Goal: Navigation & Orientation: Find specific page/section

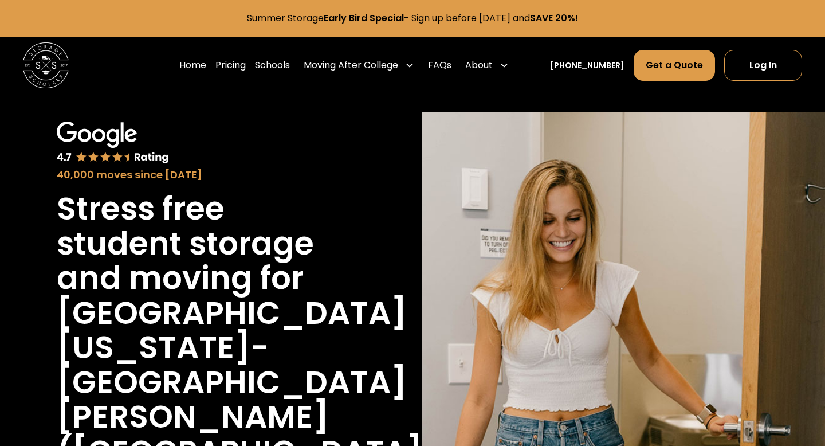
click at [104, 147] on img at bounding box center [113, 142] width 112 height 43
click at [331, 167] on div "40,000 moves since [DATE]" at bounding box center [202, 174] width 290 height 15
click at [309, 146] on div "40,000 moves since 2017" at bounding box center [202, 151] width 290 height 61
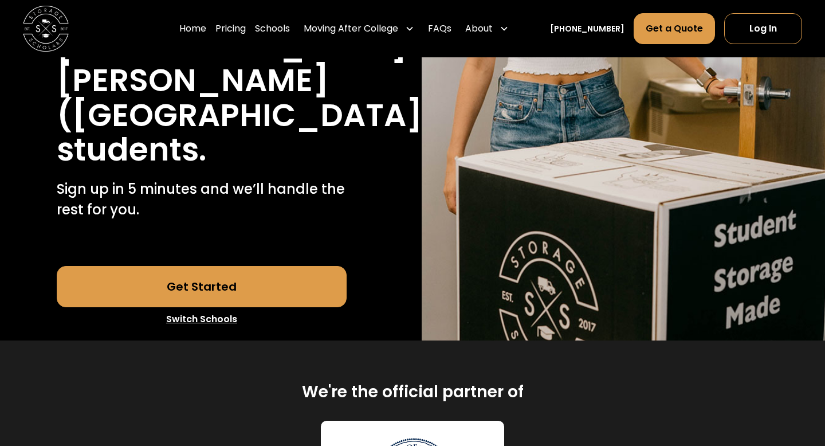
scroll to position [333, 0]
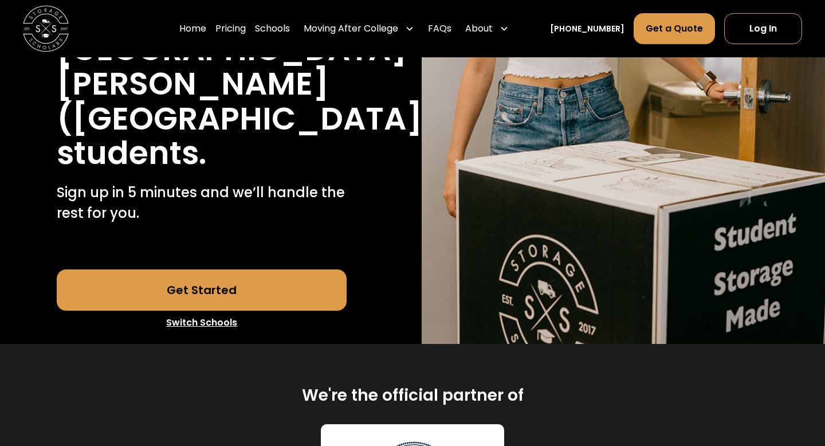
click at [216, 311] on link "Switch Schools" at bounding box center [202, 323] width 290 height 24
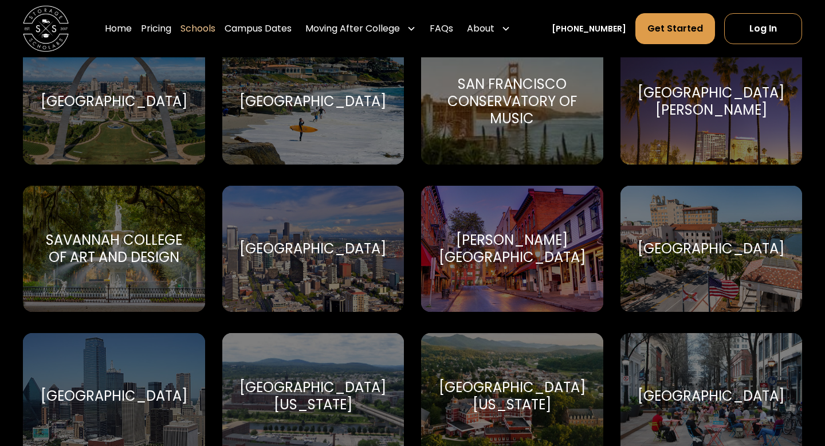
scroll to position [4078, 0]
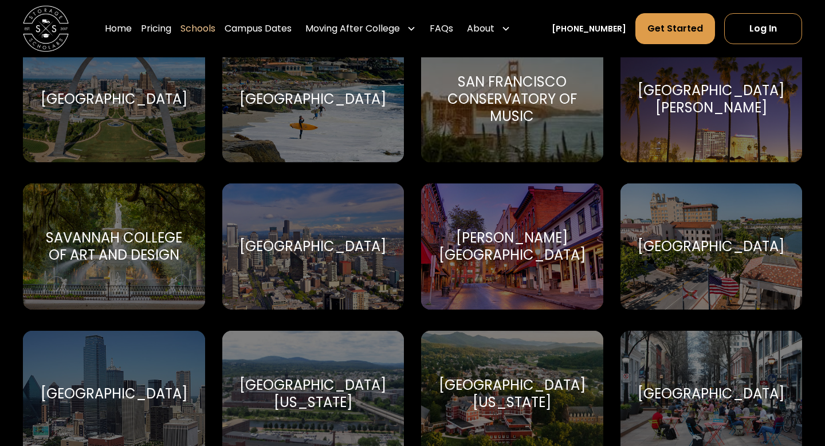
click at [697, 261] on div "[GEOGRAPHIC_DATA]" at bounding box center [711, 246] width 182 height 126
